Goal: Manage account settings

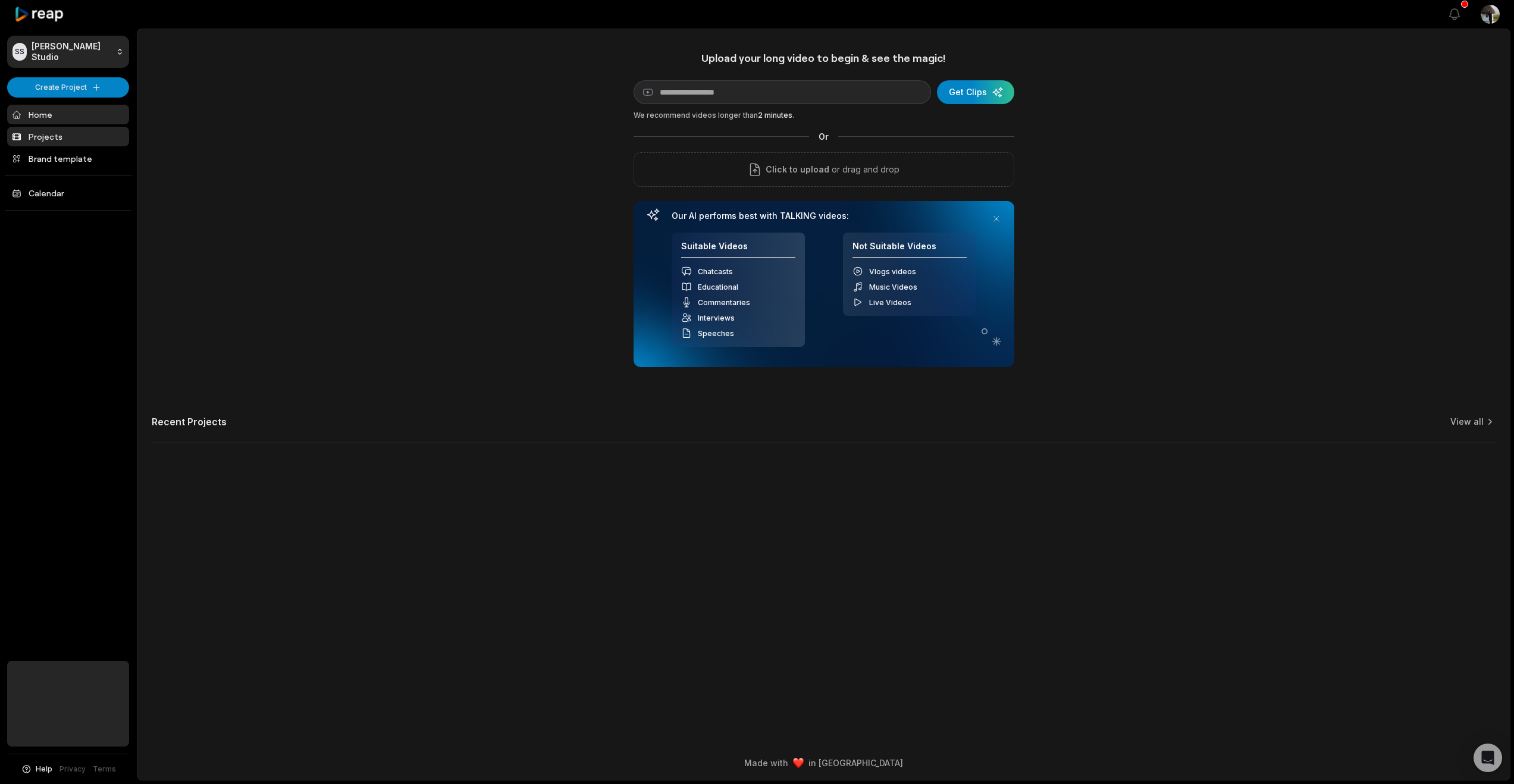
click at [55, 146] on link "Projects" at bounding box center [68, 136] width 122 height 20
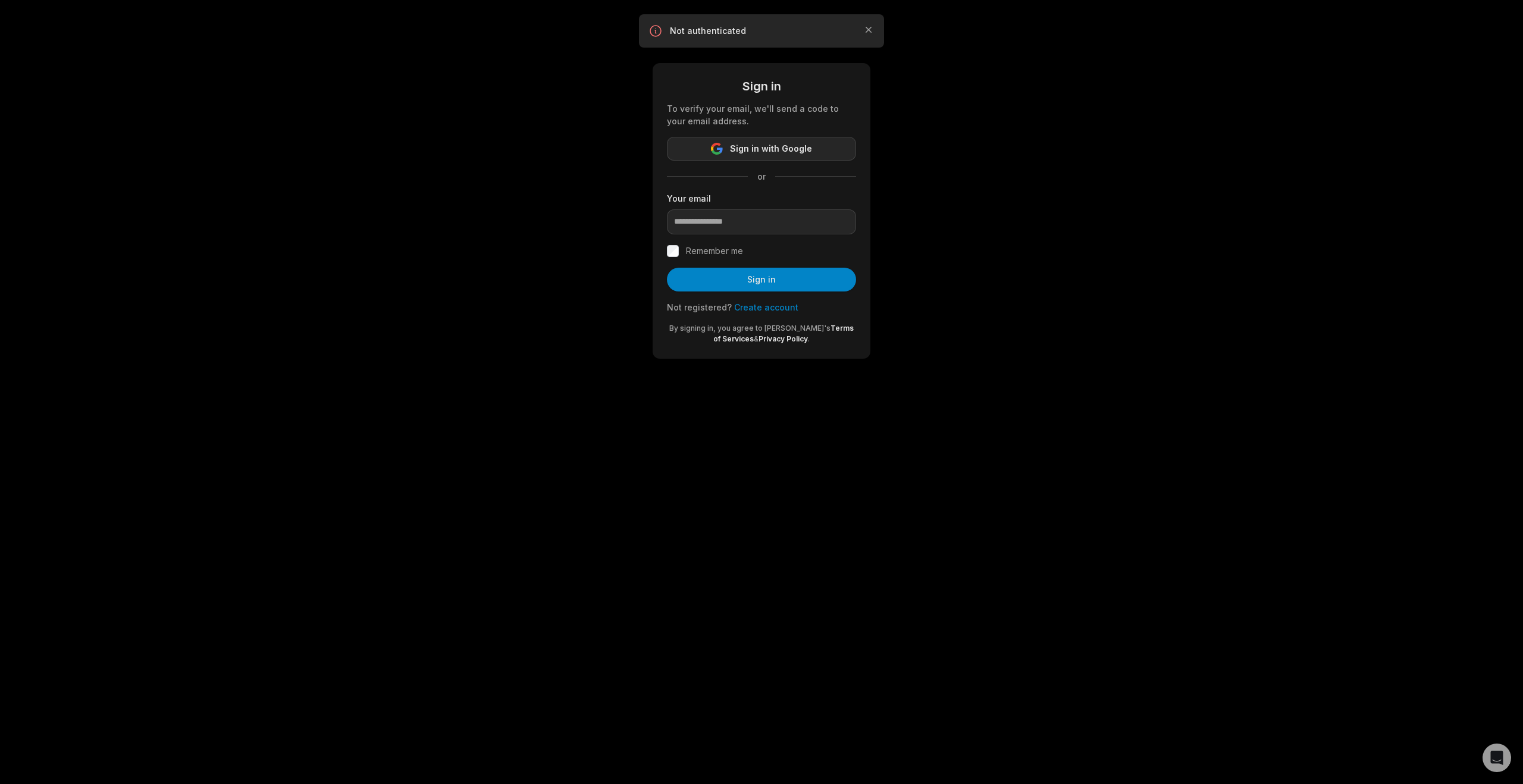
click at [756, 156] on span "Sign in with Google" at bounding box center [771, 149] width 82 height 14
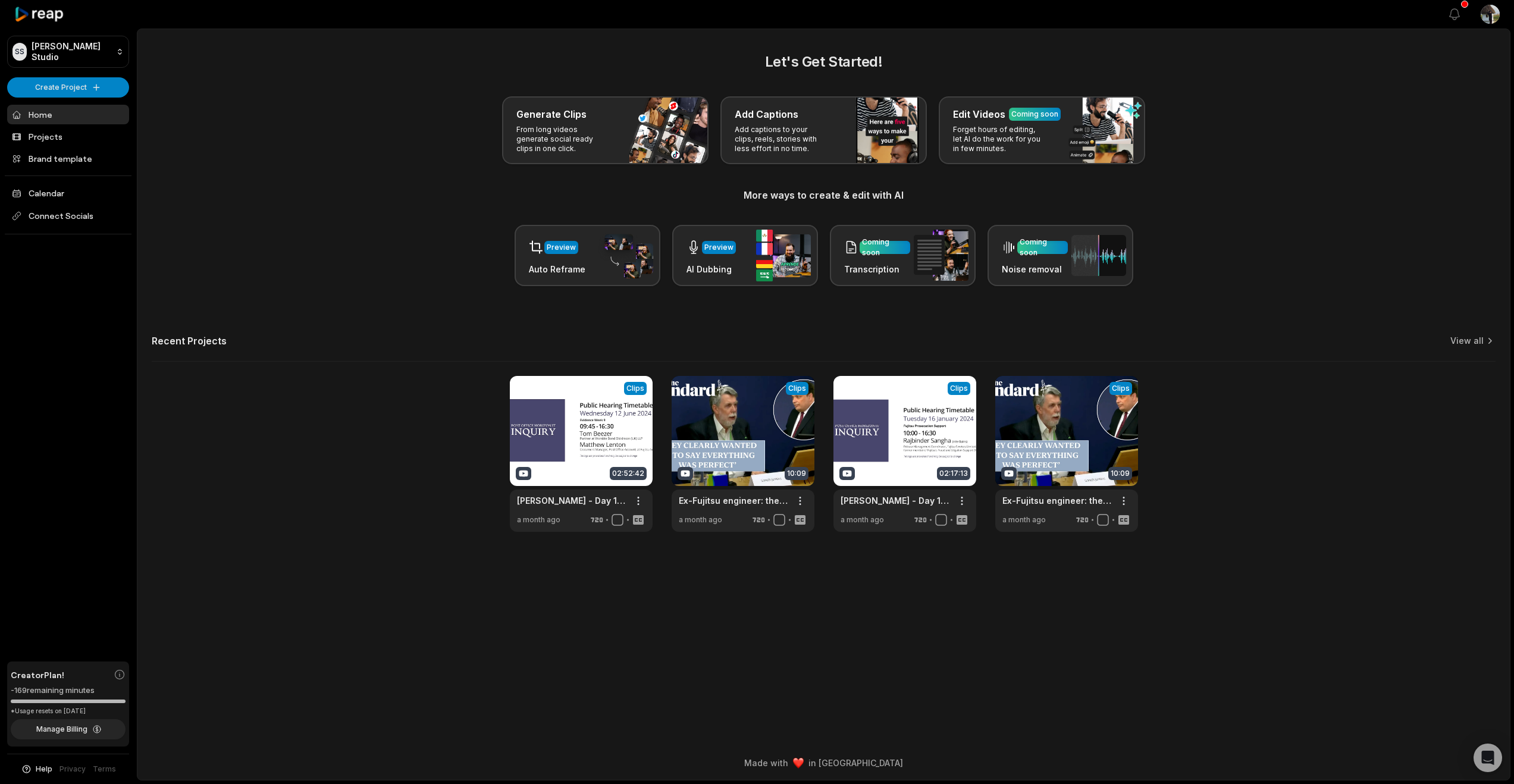
scroll to position [12, 0]
click at [70, 721] on button "Manage Billing" at bounding box center [68, 729] width 115 height 20
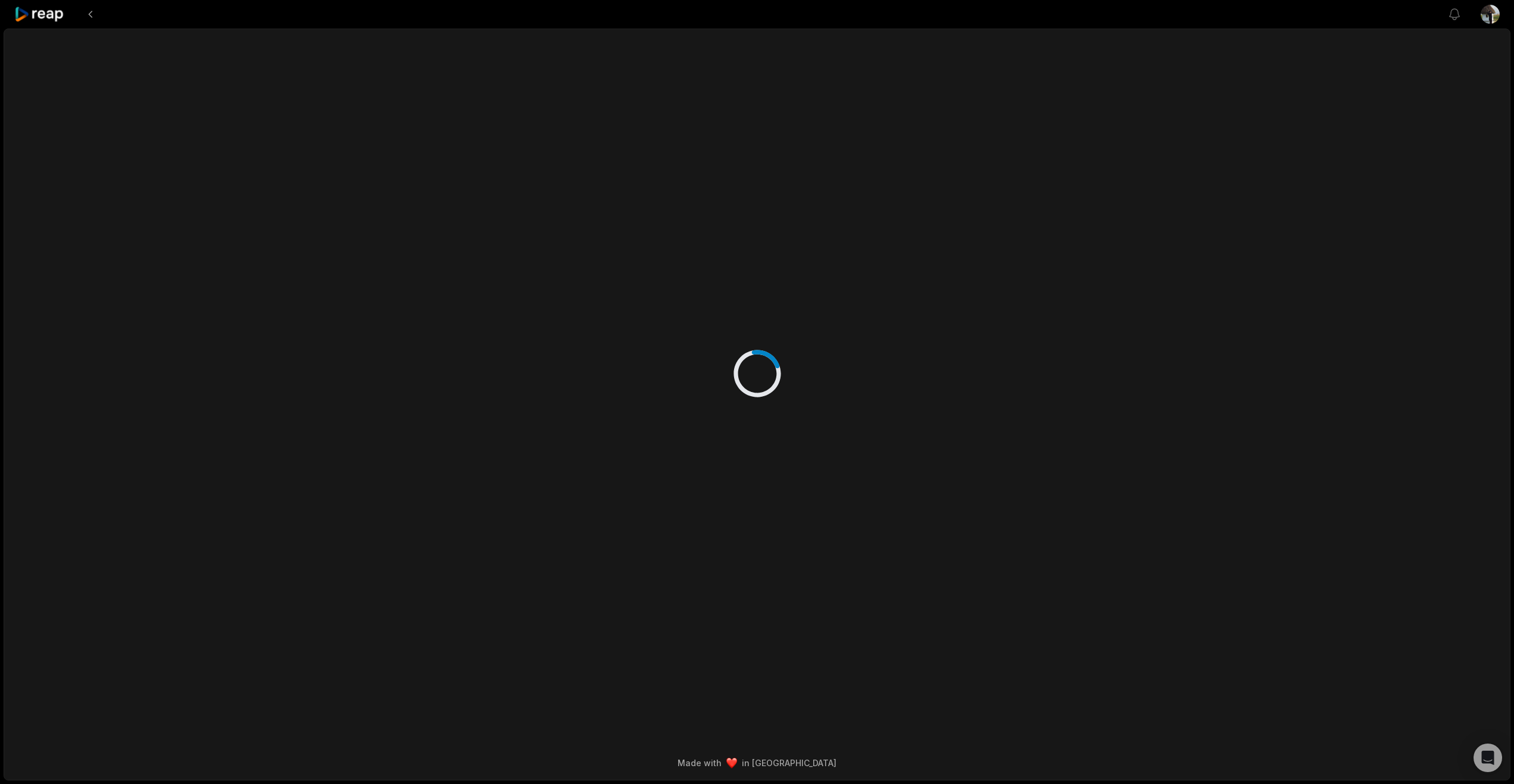
scroll to position [12, 0]
